Goal: Check status: Check status

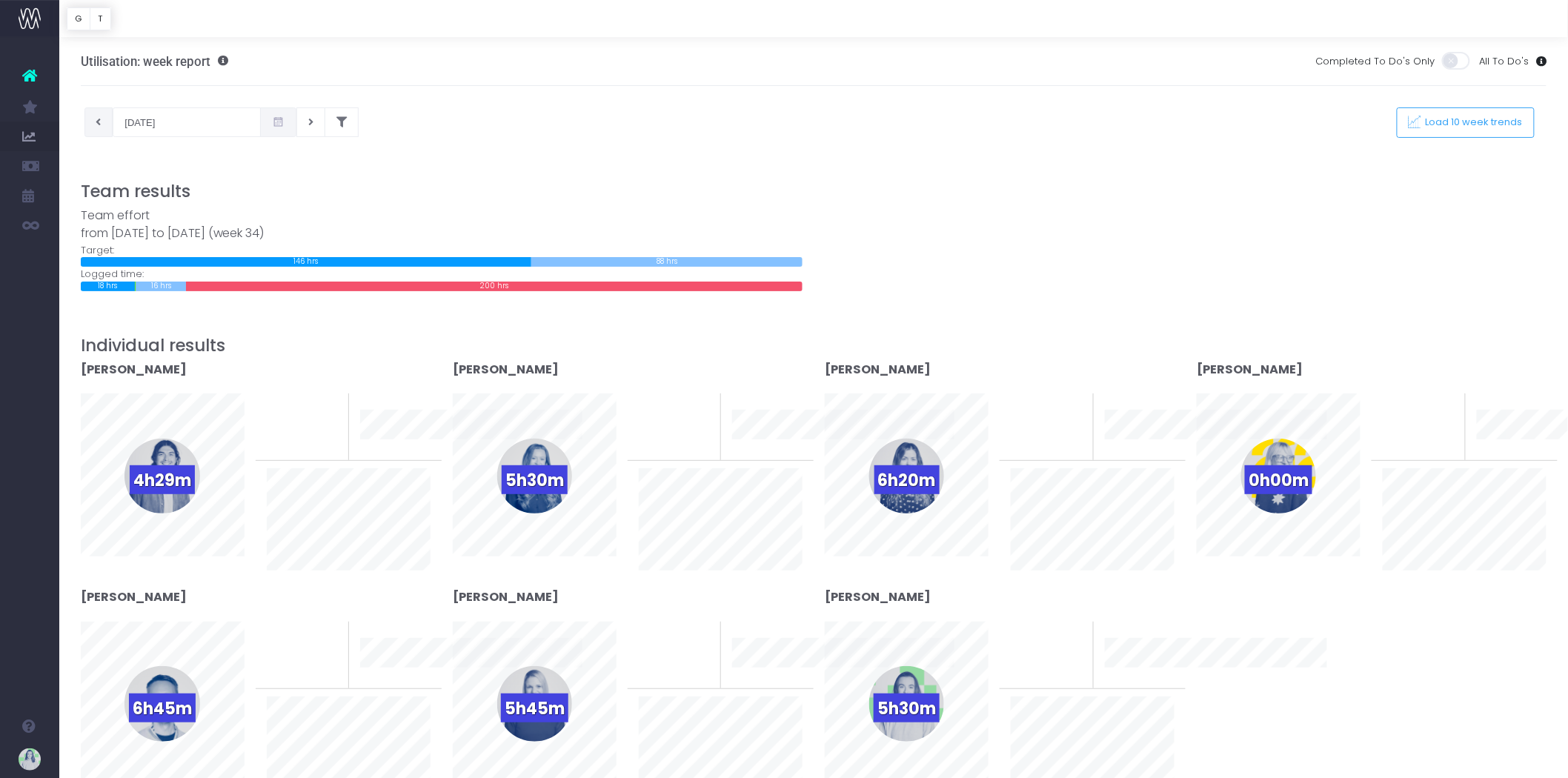
click at [90, 116] on button at bounding box center [99, 122] width 29 height 30
type input "11-08-2025"
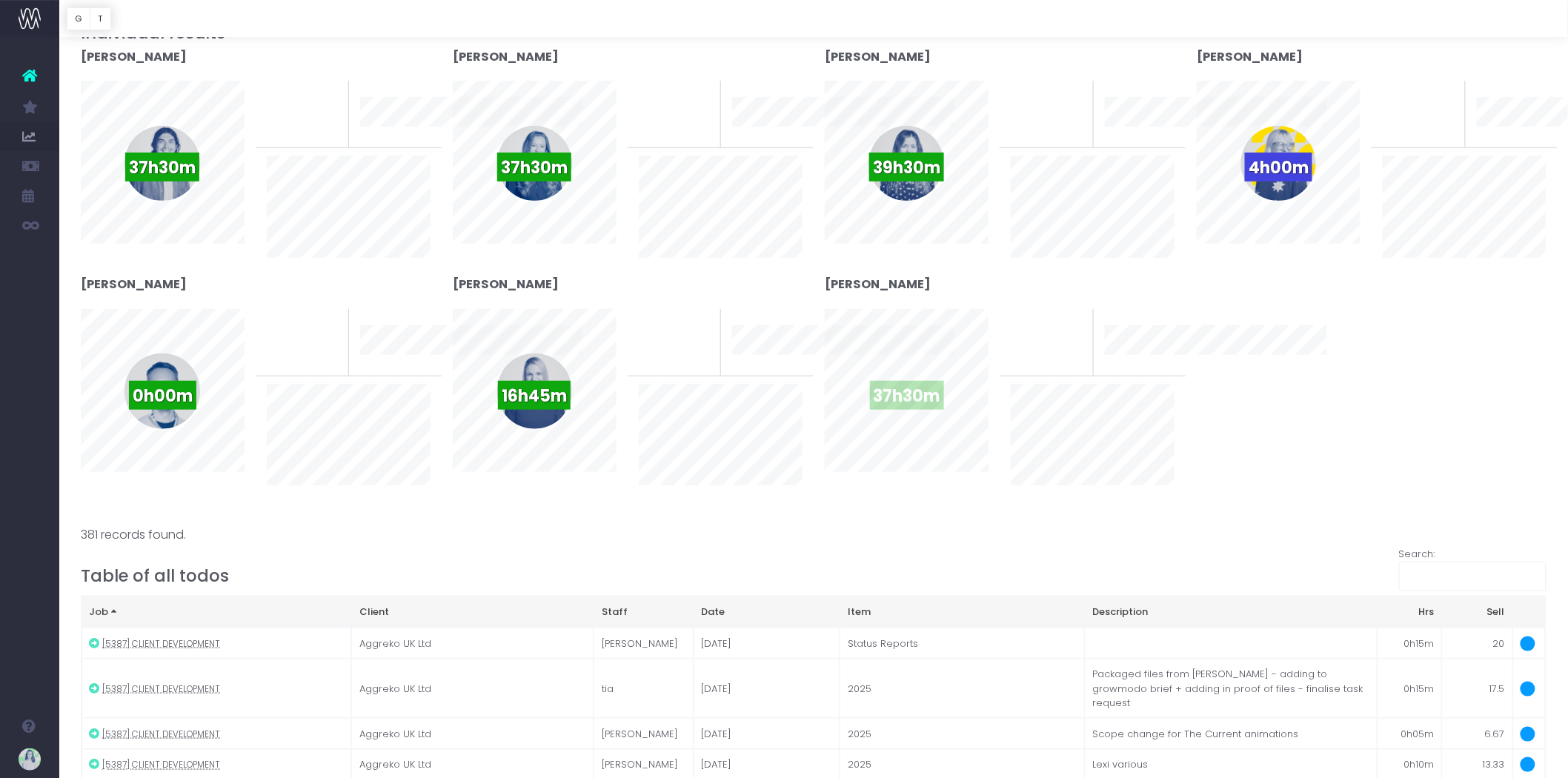
scroll to position [329, 0]
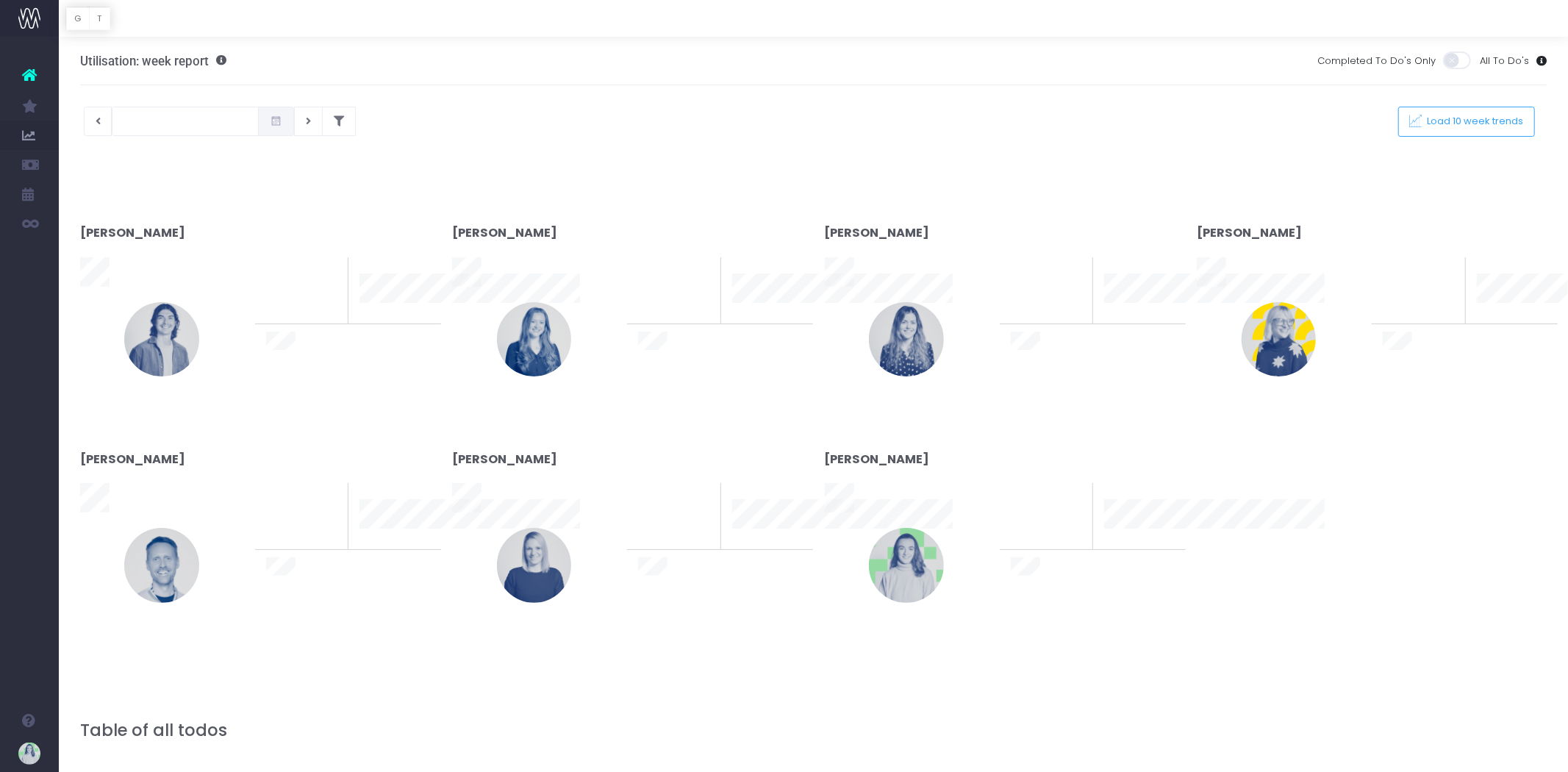
type input "18-08-2025"
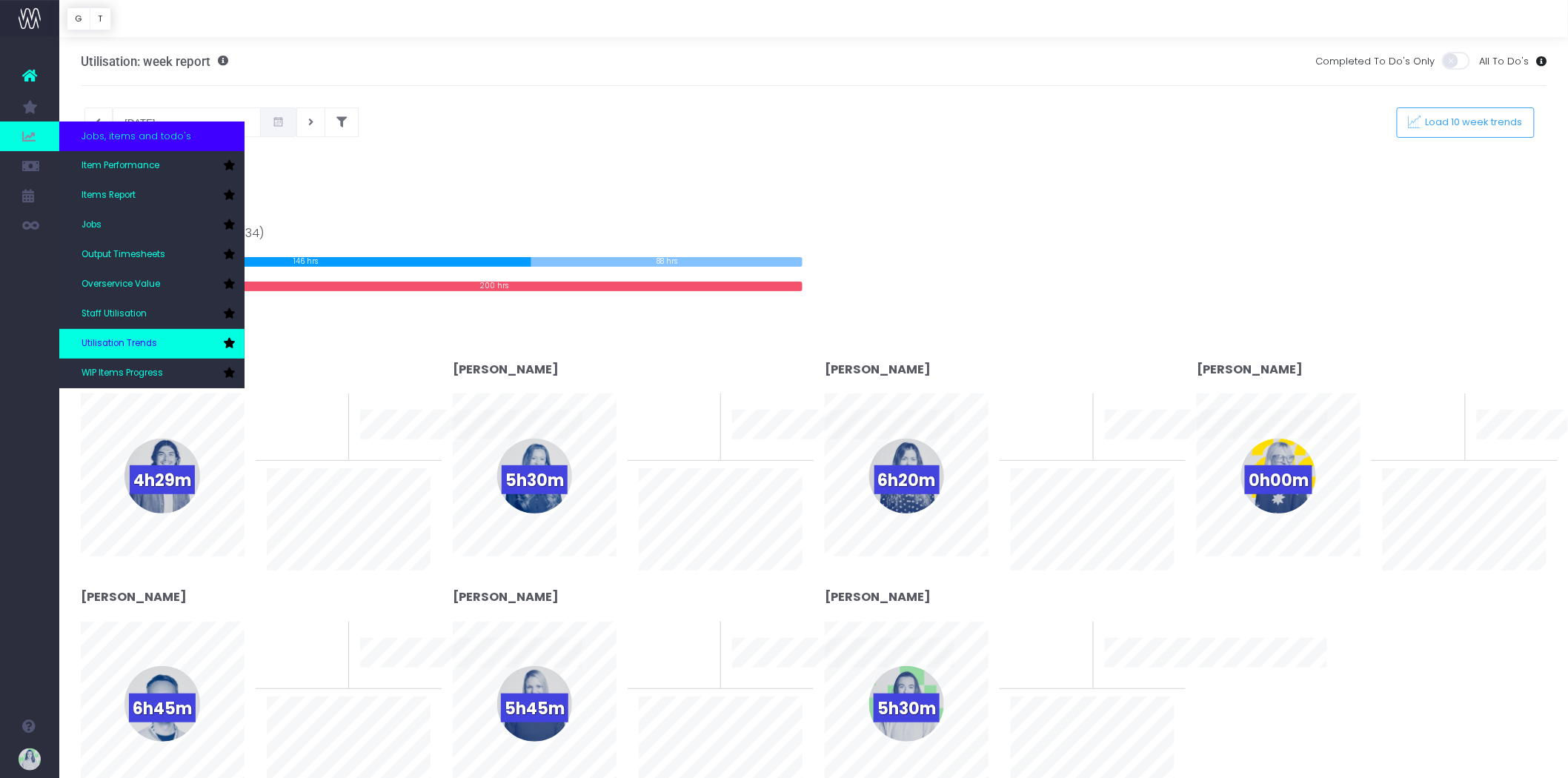
click at [164, 341] on link "Utilisation Trends" at bounding box center [152, 344] width 185 height 30
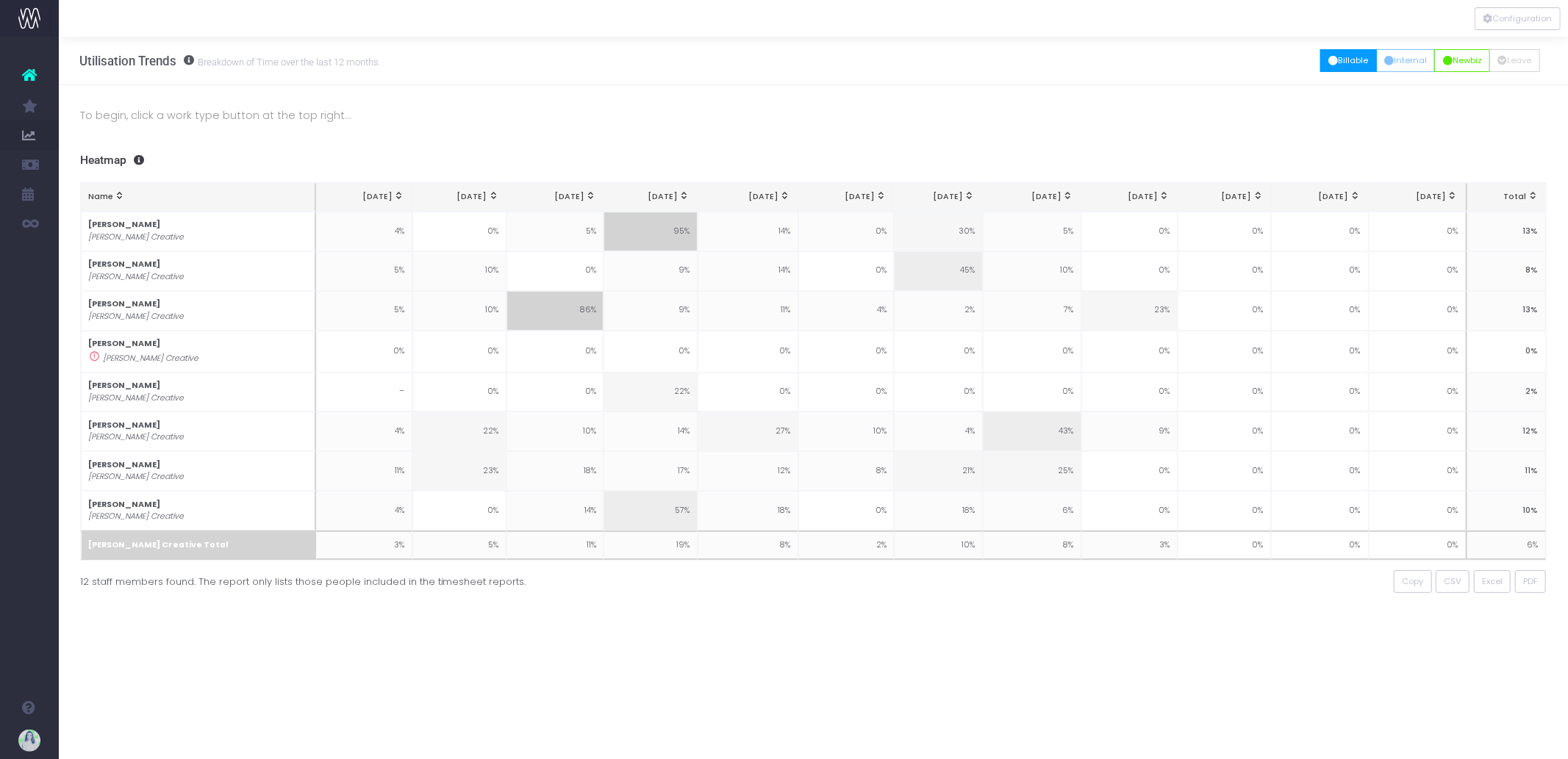
click at [1327, 66] on button "Billable" at bounding box center [1348, 60] width 57 height 23
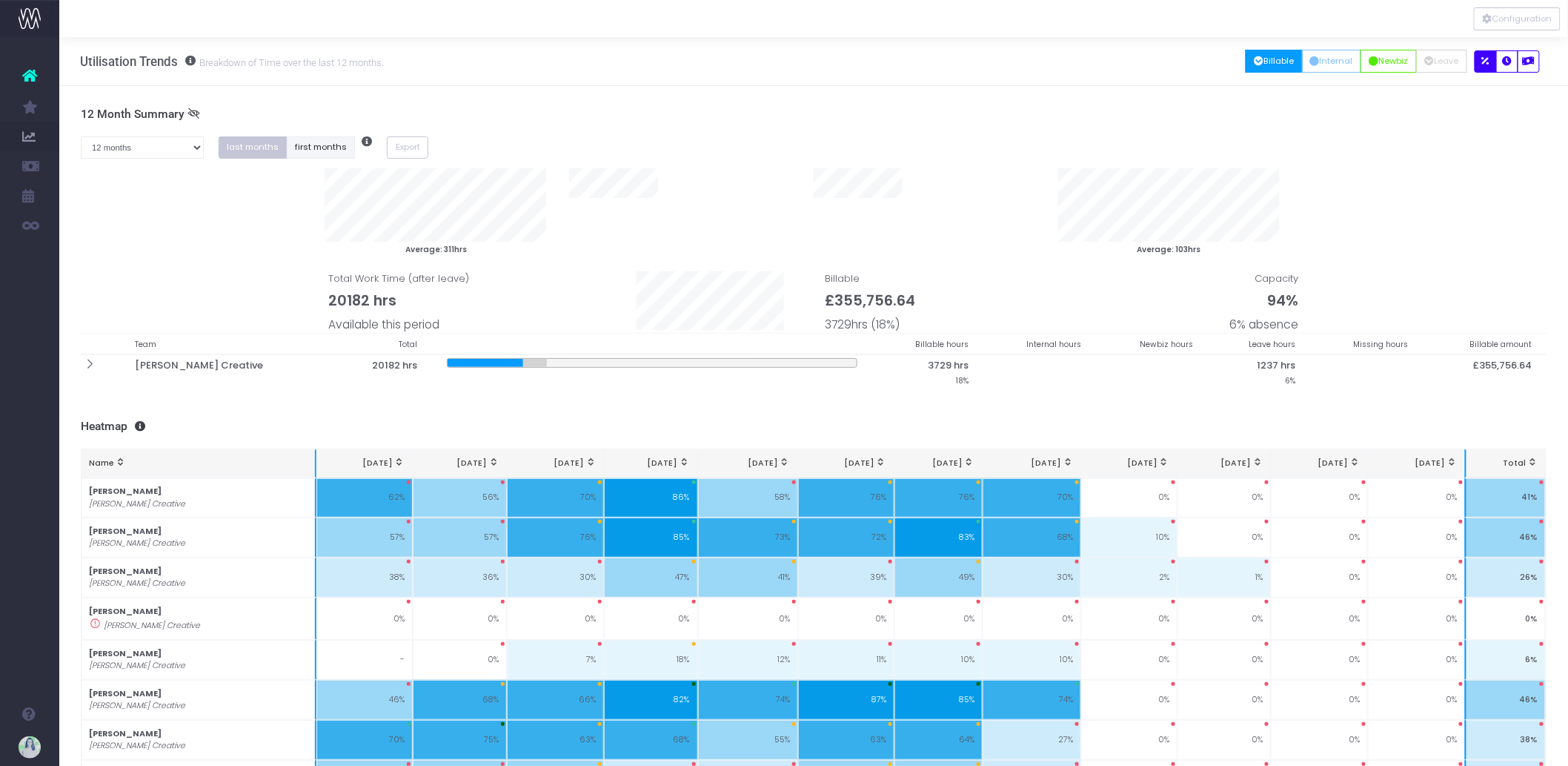
click at [326, 152] on button "first months" at bounding box center [321, 148] width 69 height 23
click at [316, 145] on button "first months" at bounding box center [321, 148] width 69 height 23
click at [193, 150] on select "1 month 2 months 3 months 4 months 5 months 6 months 7 months 8 months 9 months…" at bounding box center [142, 148] width 123 height 23
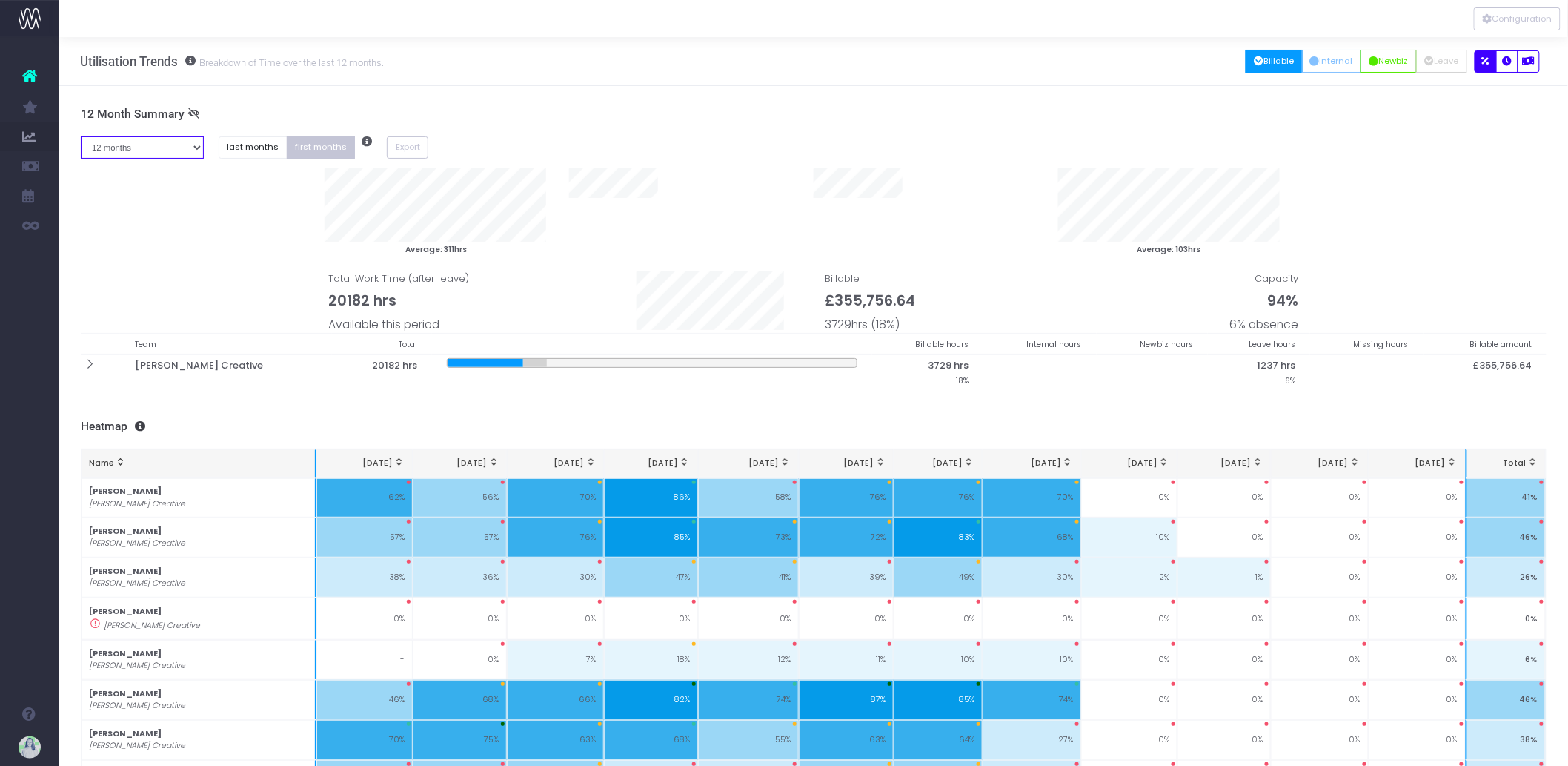
select select "eight"
click at [81, 137] on select "1 month 2 months 3 months 4 months 5 months 6 months 7 months 8 months 9 months…" at bounding box center [142, 148] width 123 height 23
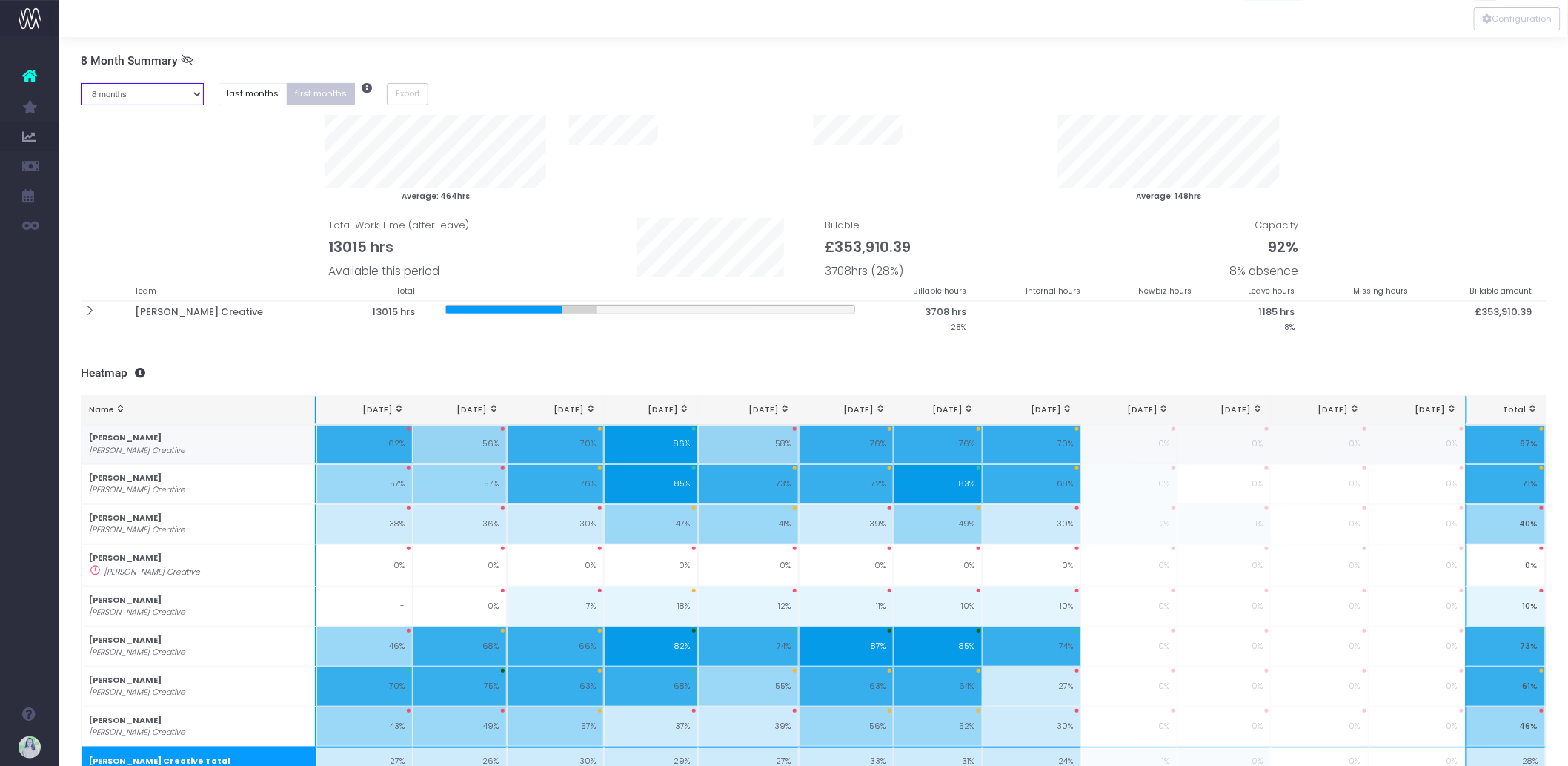
scroll to position [99, 0]
